Goal: Information Seeking & Learning: Learn about a topic

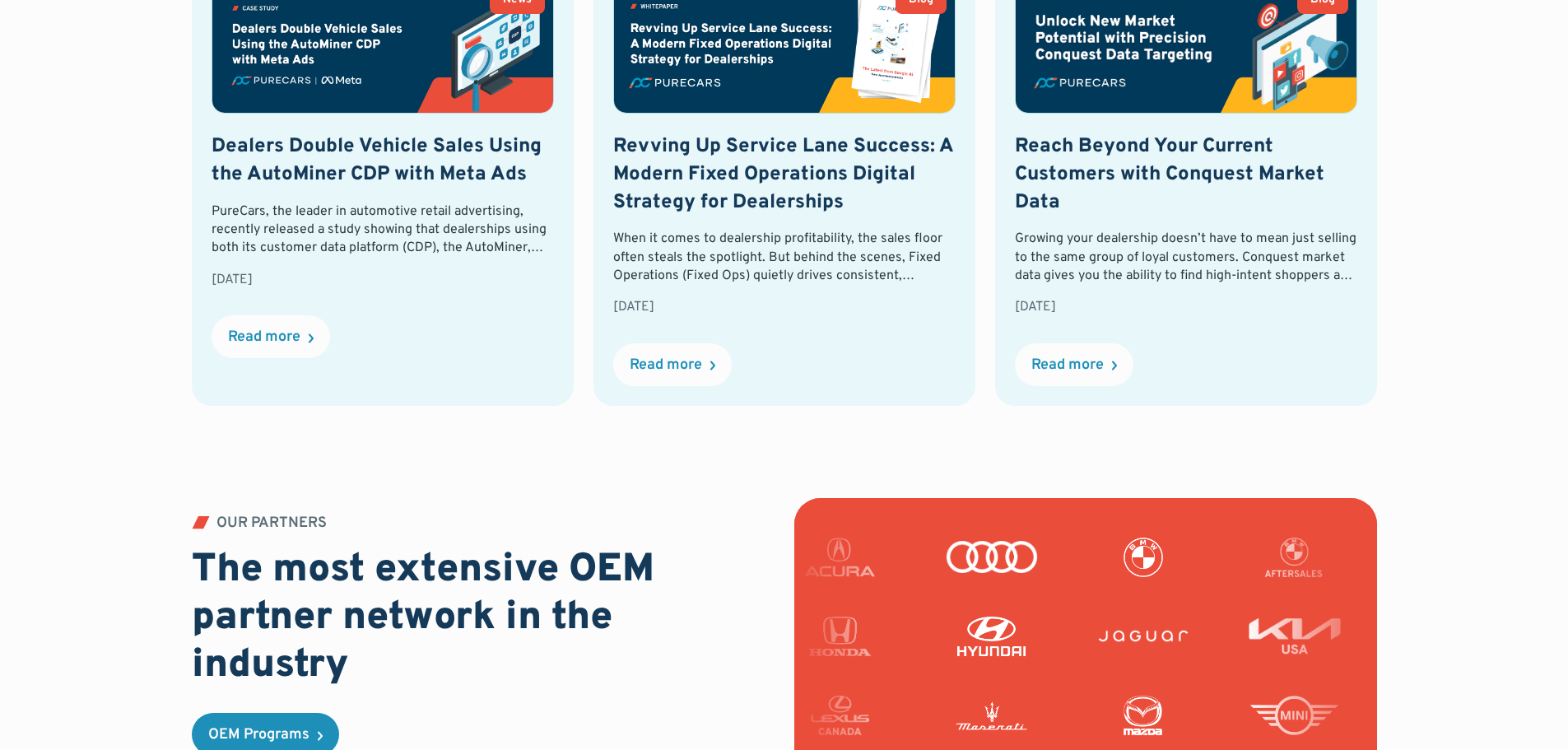
scroll to position [4199, 0]
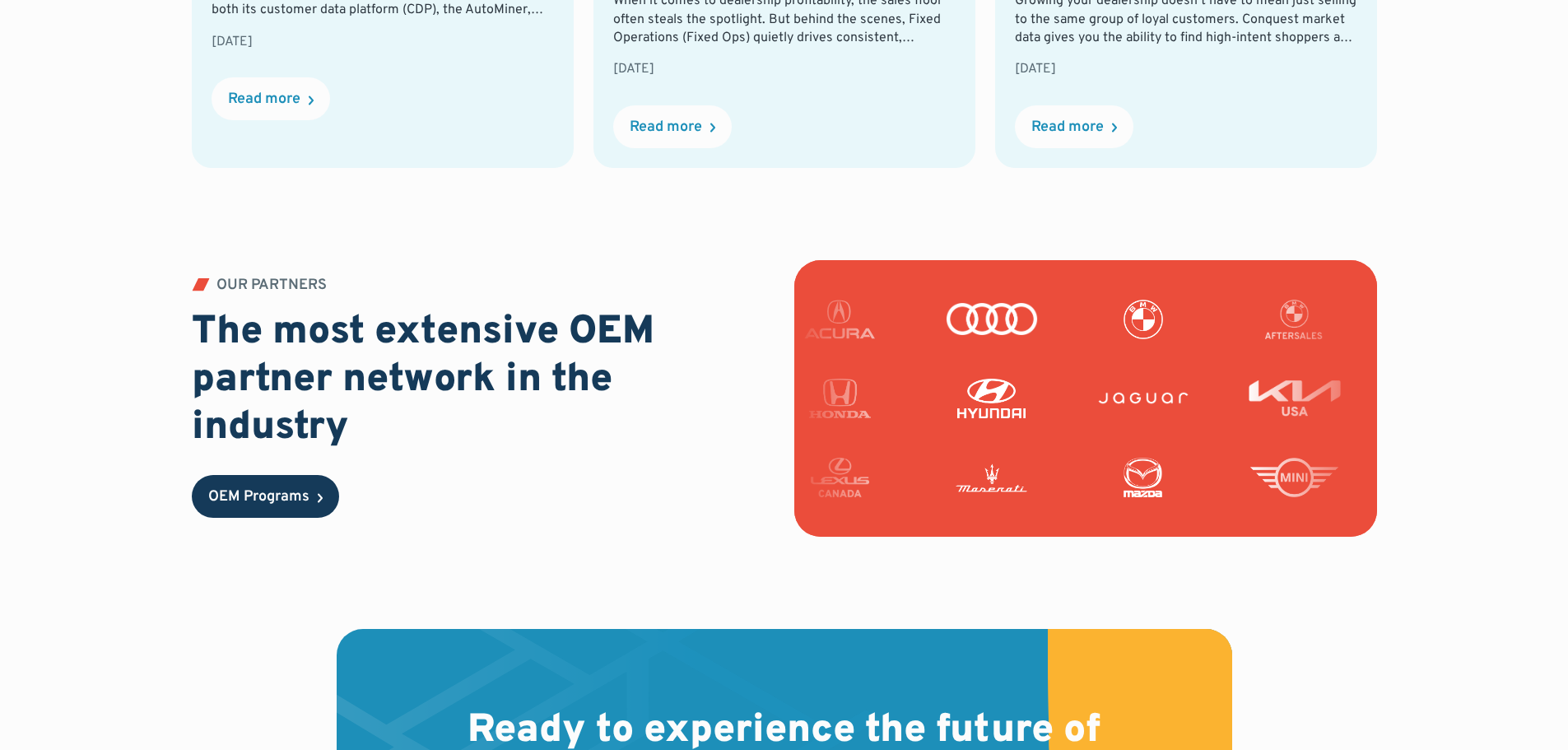
click at [295, 488] on link "OEM Programs" at bounding box center [266, 496] width 148 height 42
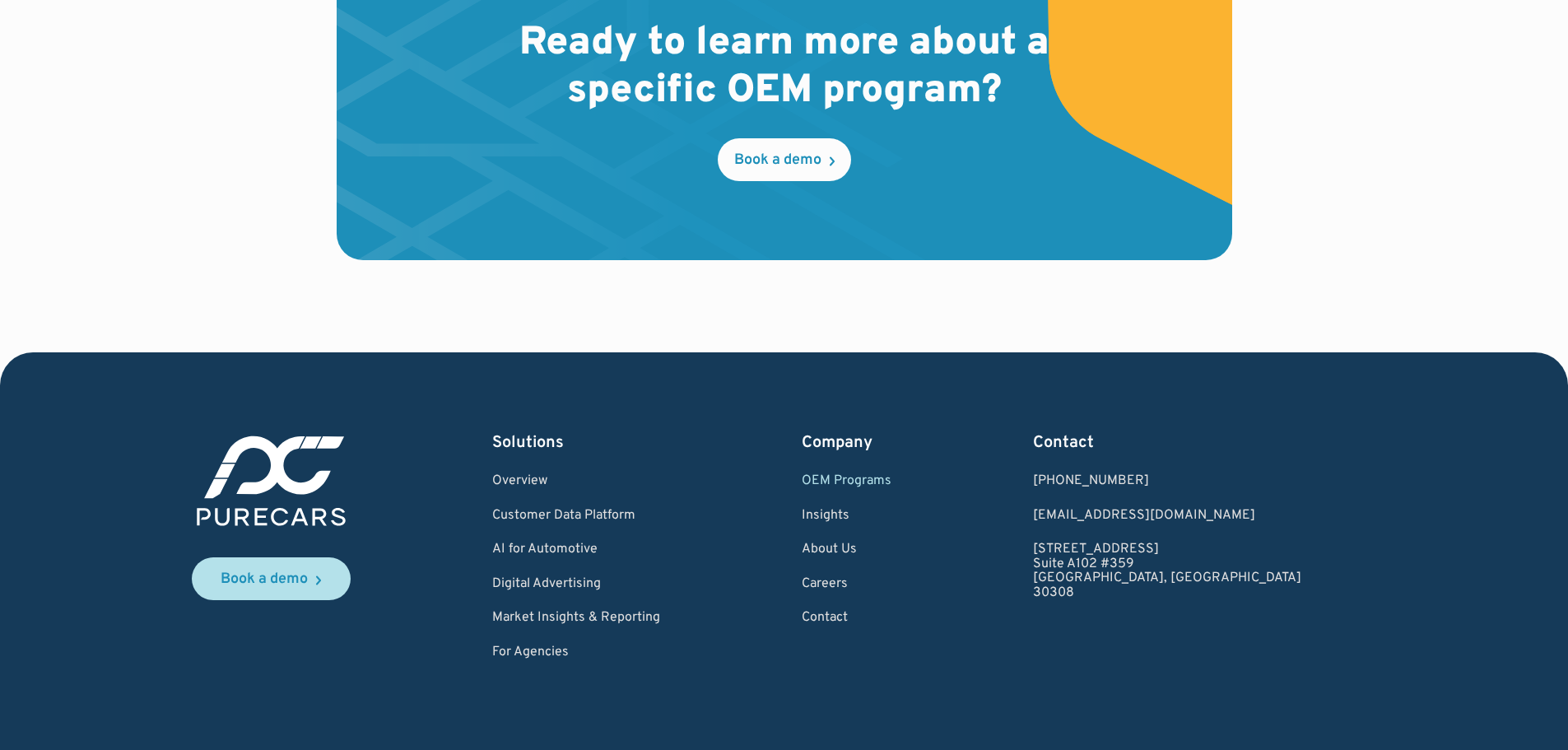
scroll to position [2769, 0]
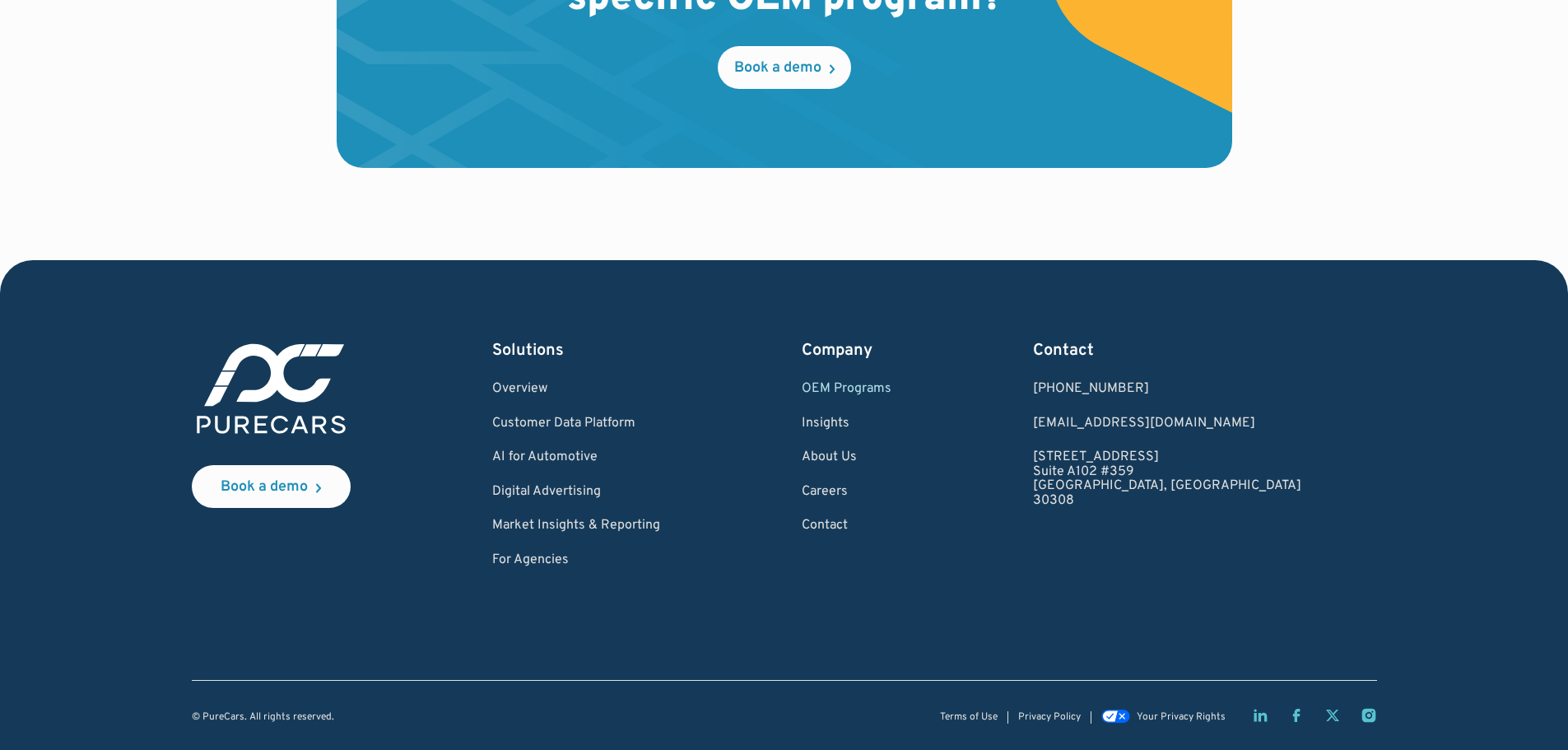
click at [891, 503] on div "Company OEM Programs Insights About Us Careers Contact" at bounding box center [846, 454] width 90 height 229
click at [891, 496] on link "Careers" at bounding box center [846, 492] width 90 height 15
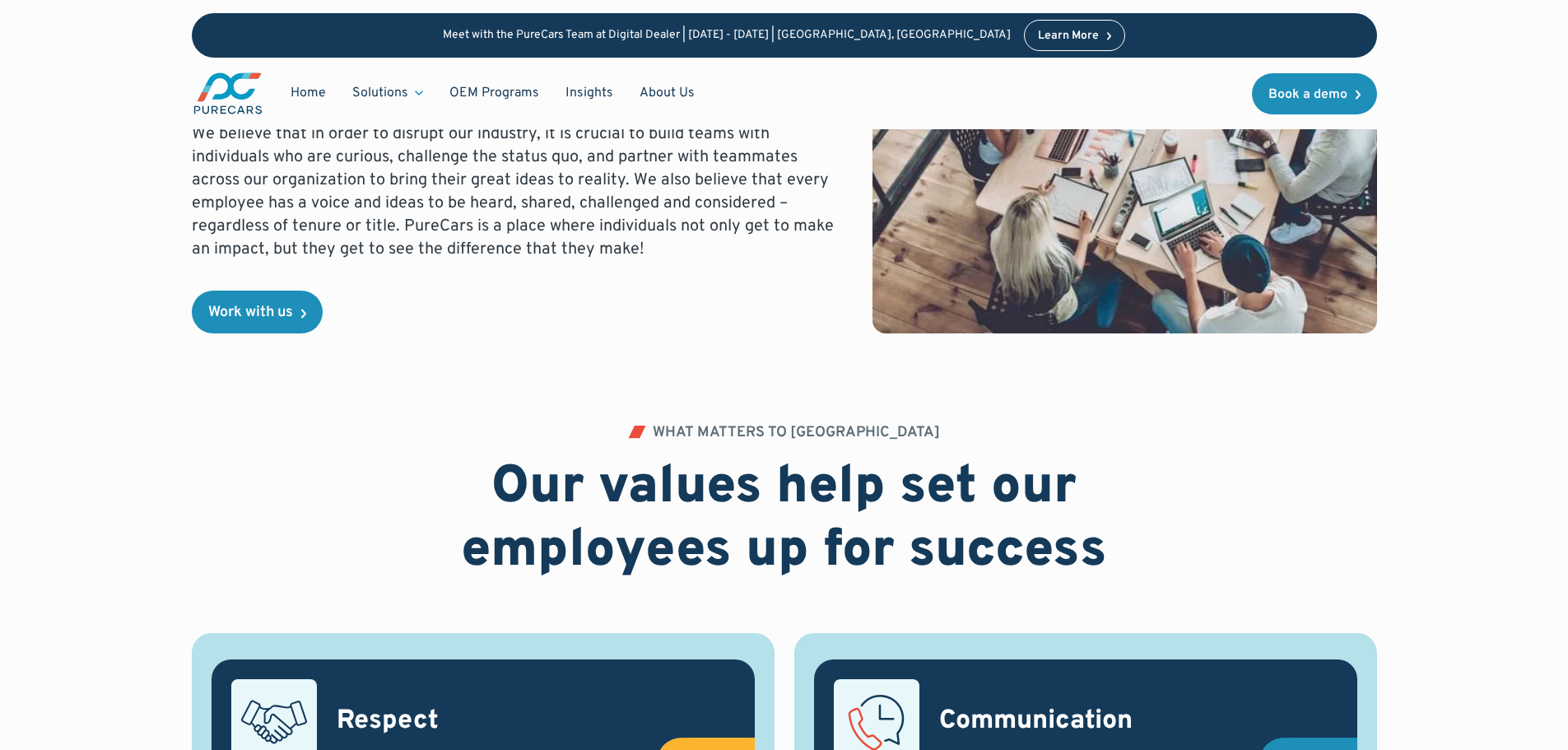
scroll to position [494, 0]
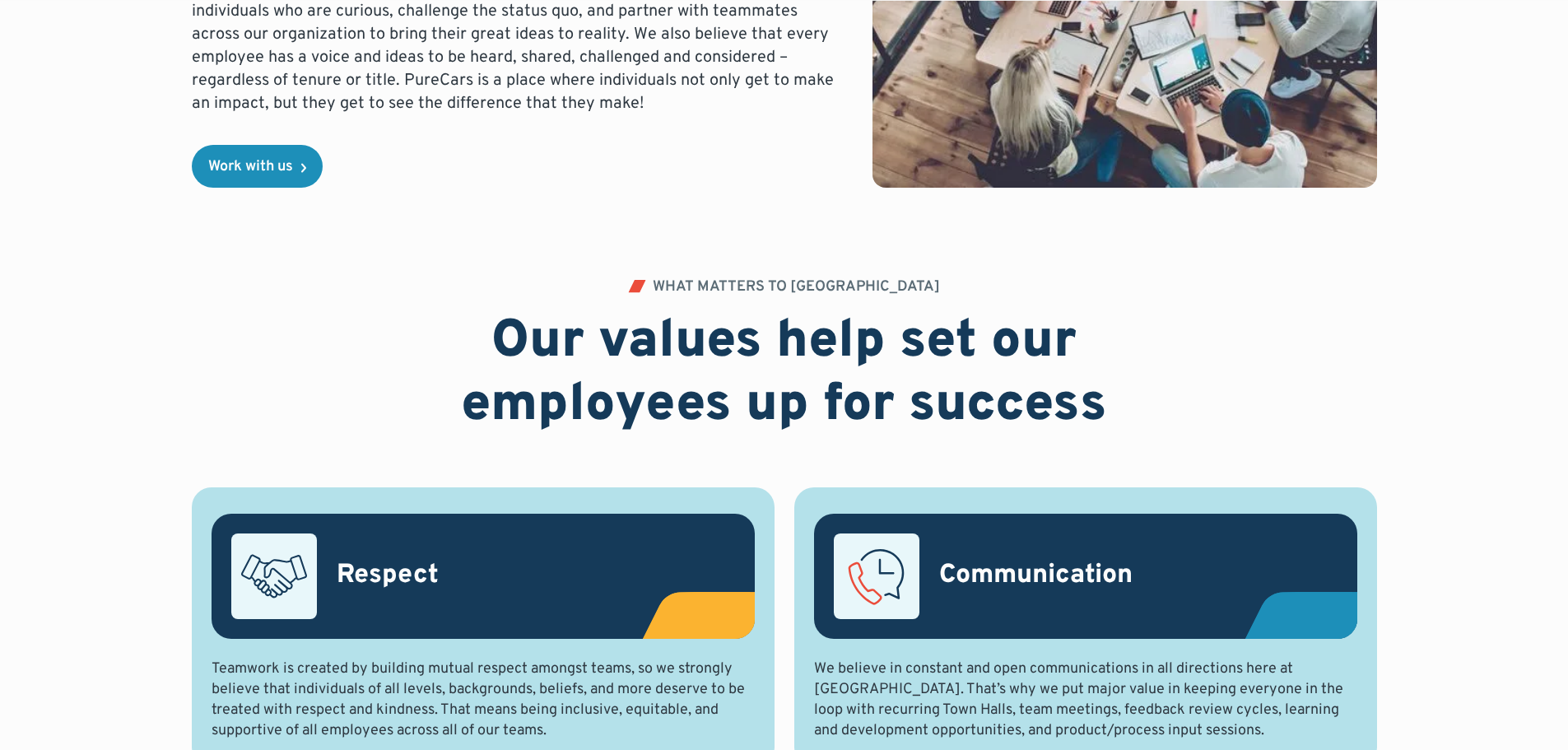
click at [323, 153] on div "Work with us" at bounding box center [257, 165] width 131 height 42
click at [284, 168] on div "Work with us" at bounding box center [251, 166] width 85 height 15
